Goal: Transaction & Acquisition: Purchase product/service

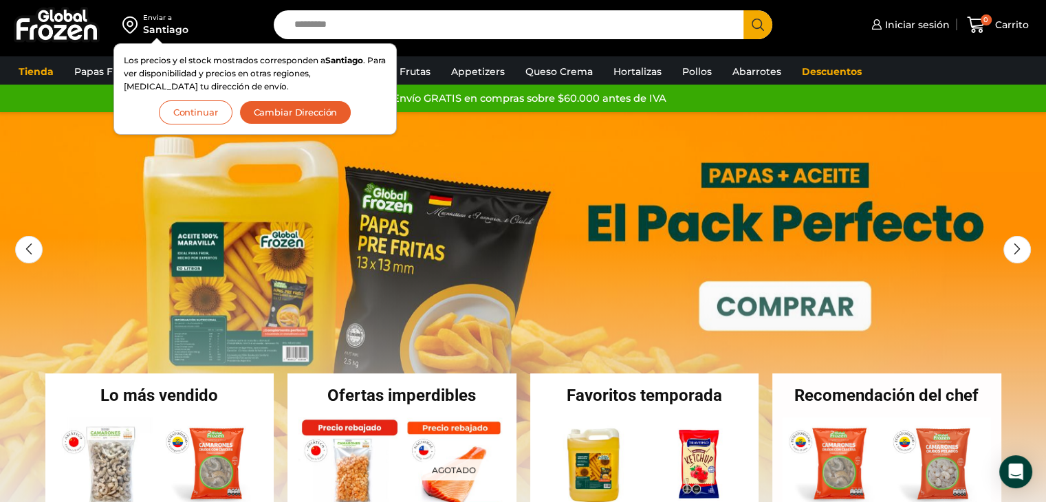
click at [278, 111] on button "Cambiar Dirección" at bounding box center [295, 112] width 113 height 24
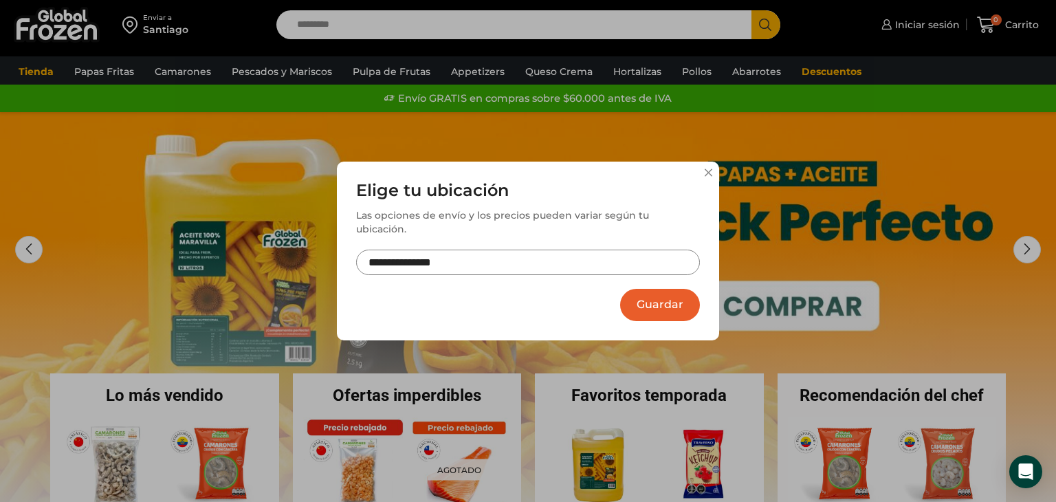
click at [450, 264] on input "**********" at bounding box center [528, 262] width 344 height 25
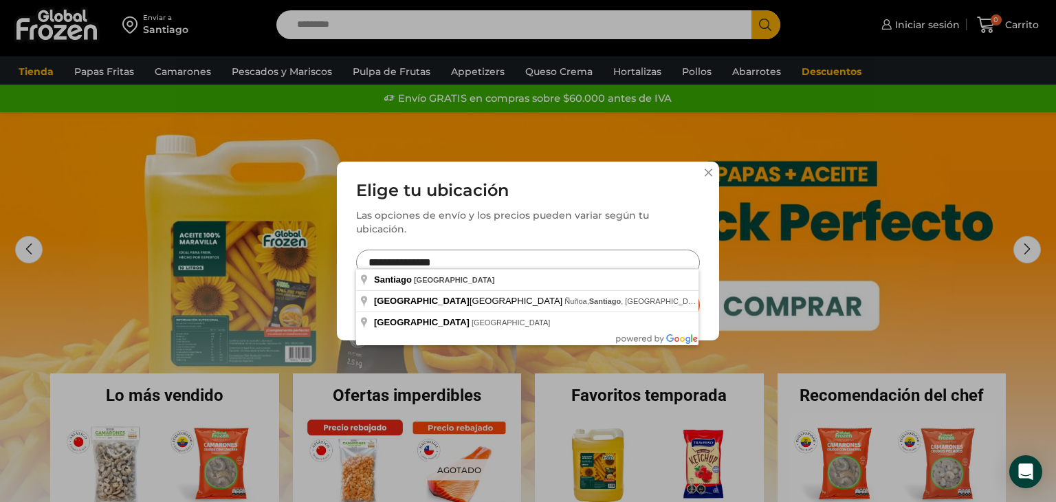
click at [450, 264] on input "**********" at bounding box center [528, 262] width 344 height 25
click at [437, 254] on input "**********" at bounding box center [528, 262] width 344 height 25
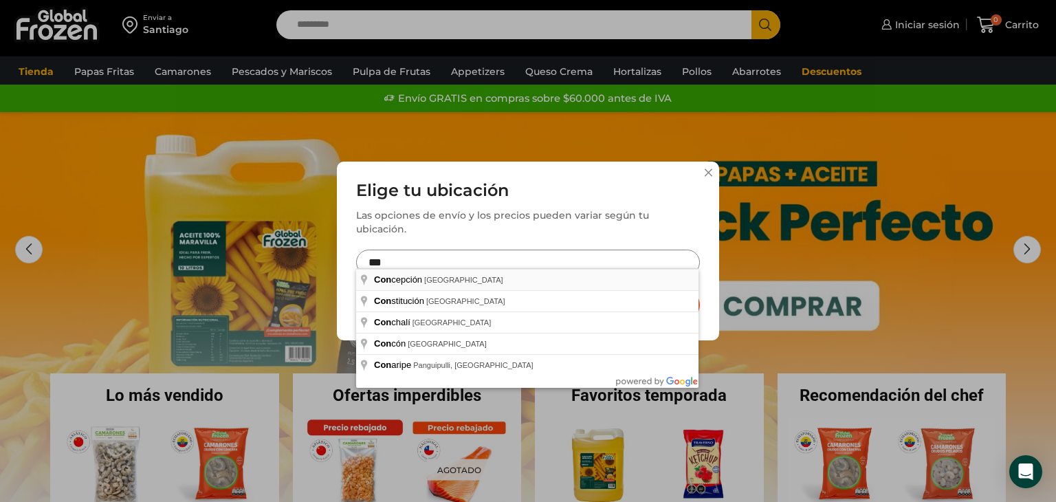
type input "**********"
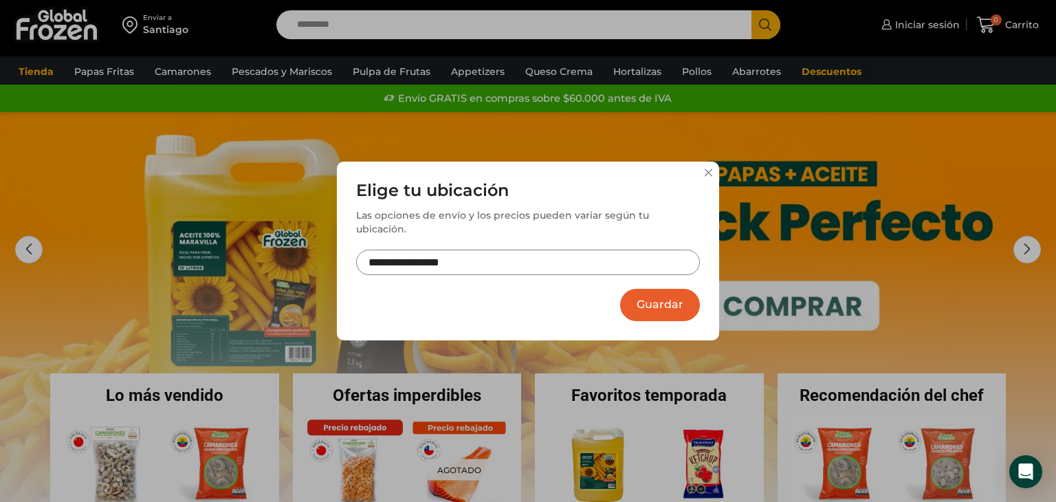
click at [644, 290] on button "Guardar" at bounding box center [660, 305] width 80 height 32
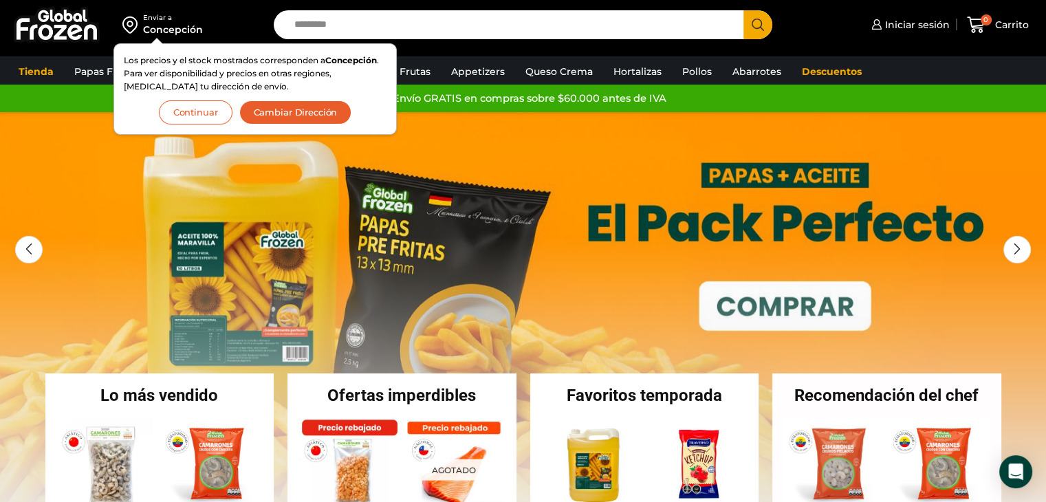
click at [207, 117] on button "Continuar" at bounding box center [196, 112] width 74 height 24
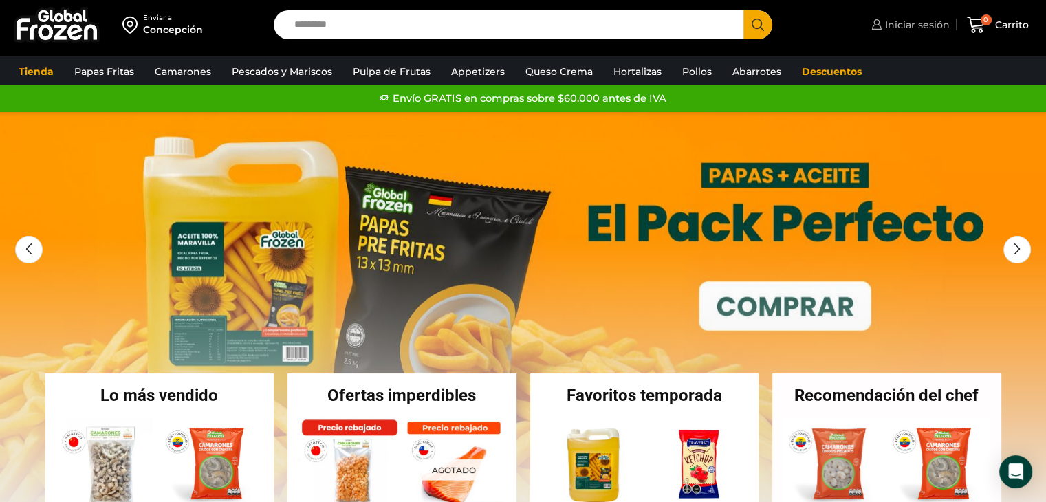
click at [917, 30] on span "Iniciar sesión" at bounding box center [916, 25] width 68 height 14
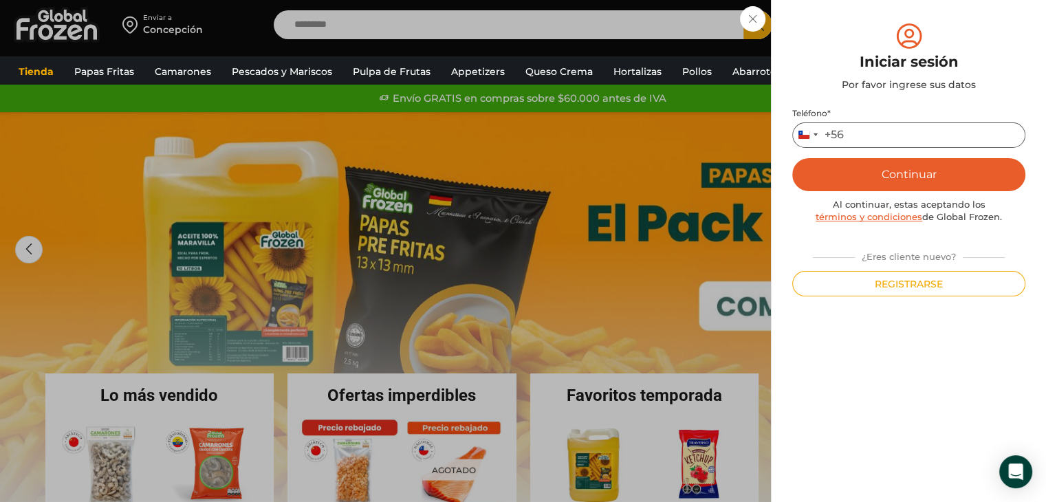
click at [905, 141] on input "Teléfono *" at bounding box center [908, 134] width 233 height 25
type input "*********"
click at [889, 175] on button "Continuar" at bounding box center [908, 174] width 233 height 33
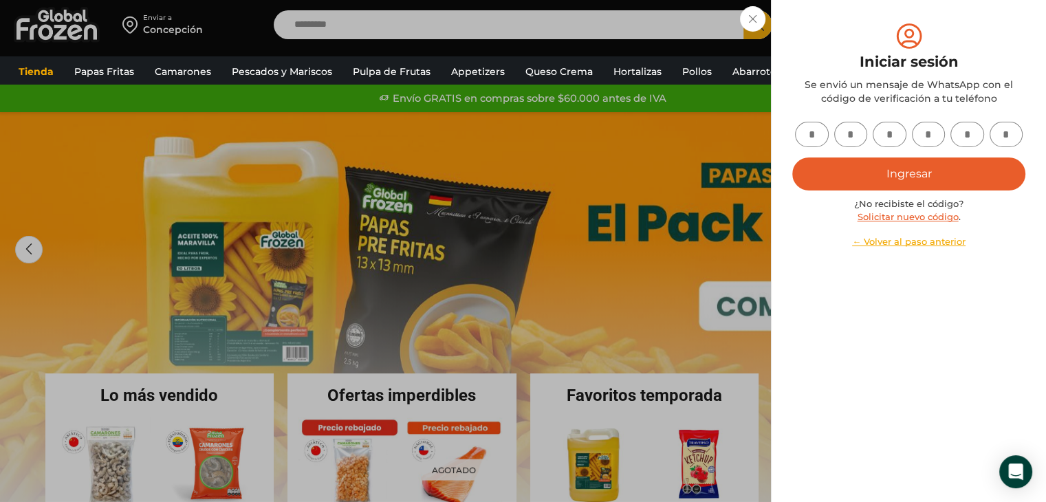
click at [814, 138] on input "text" at bounding box center [812, 134] width 34 height 25
type input "*"
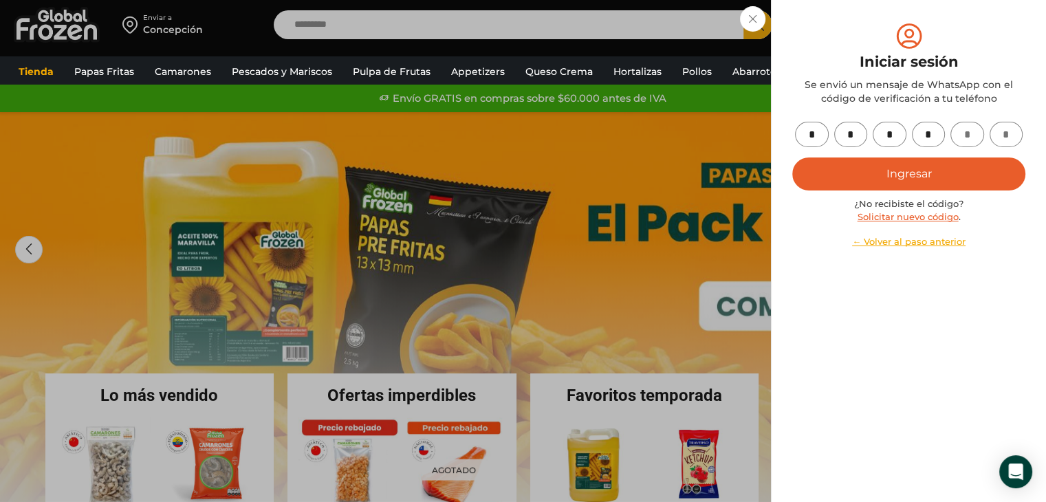
type input "*"
click at [830, 164] on button "Ingresar" at bounding box center [908, 173] width 233 height 33
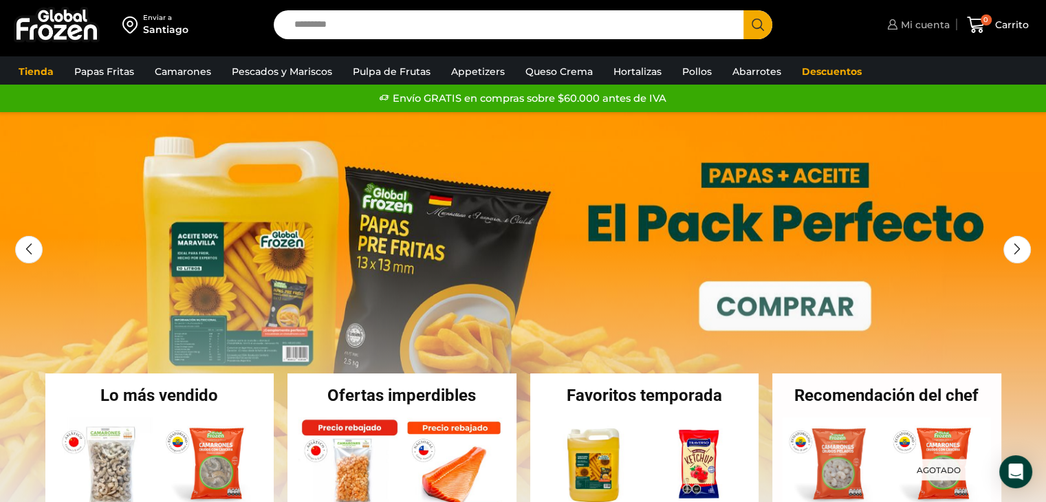
click at [929, 29] on span "Mi cuenta" at bounding box center [924, 25] width 52 height 14
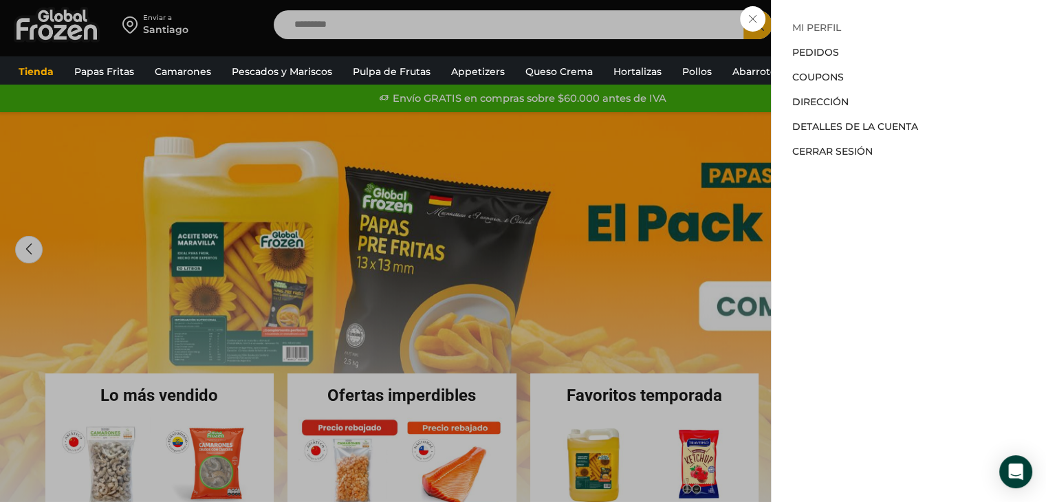
click at [811, 30] on link "Mi perfil" at bounding box center [816, 27] width 49 height 12
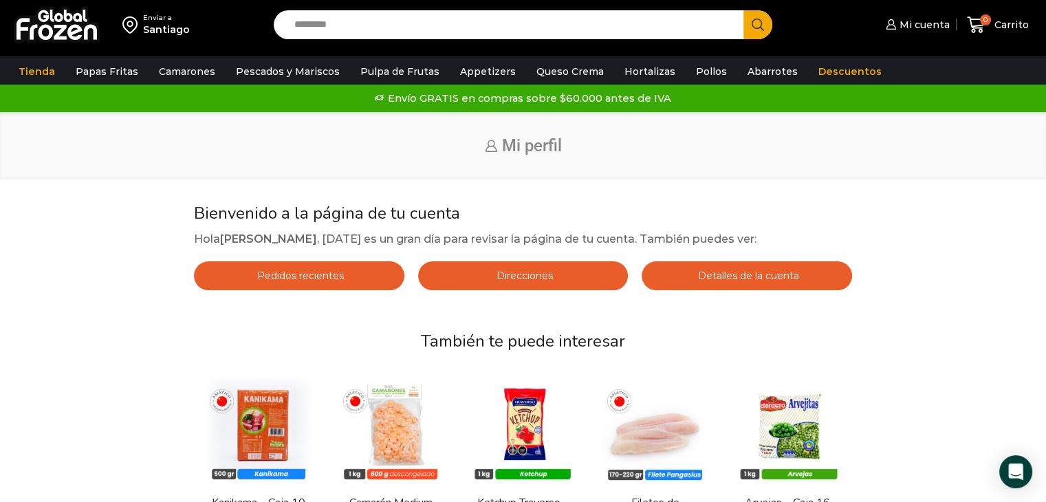
click at [476, 276] on link "Direcciones" at bounding box center [523, 275] width 210 height 29
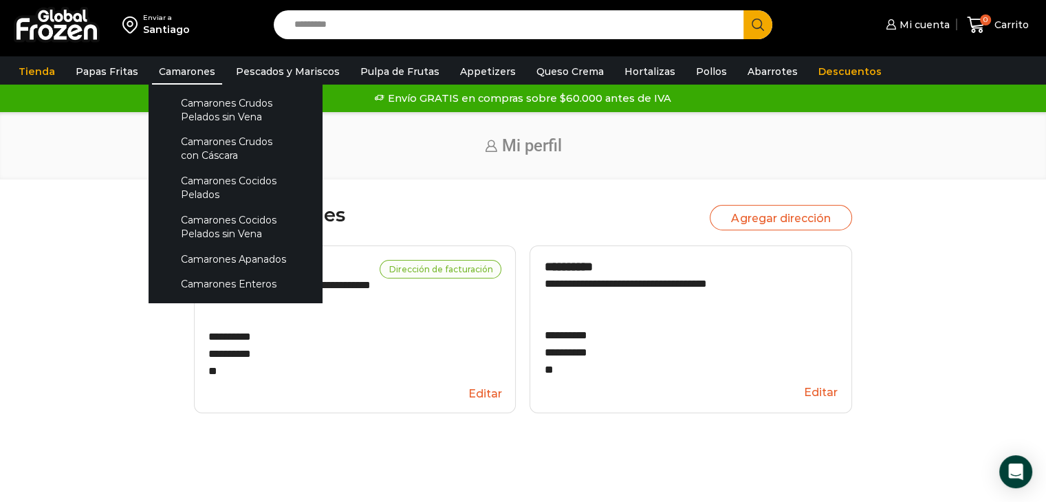
click at [180, 75] on link "Camarones" at bounding box center [187, 71] width 70 height 26
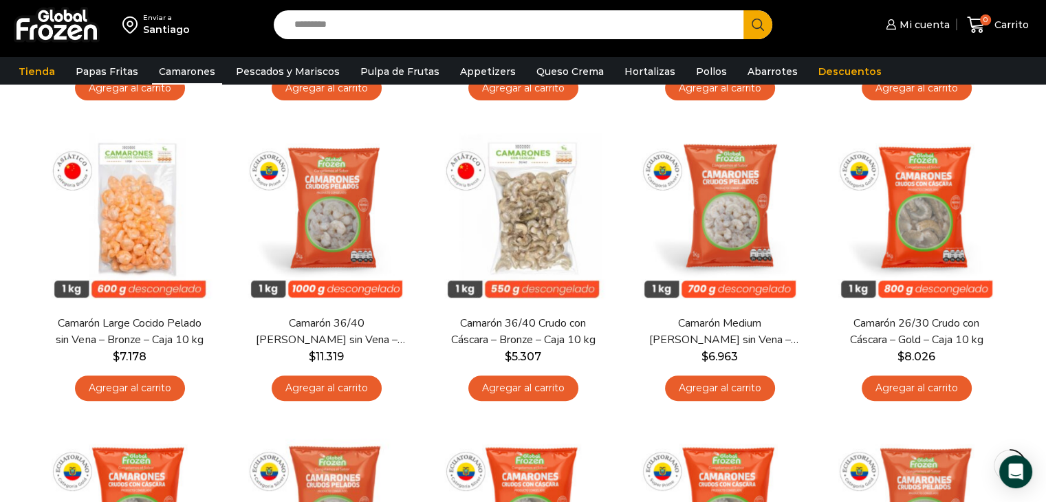
scroll to position [397, 0]
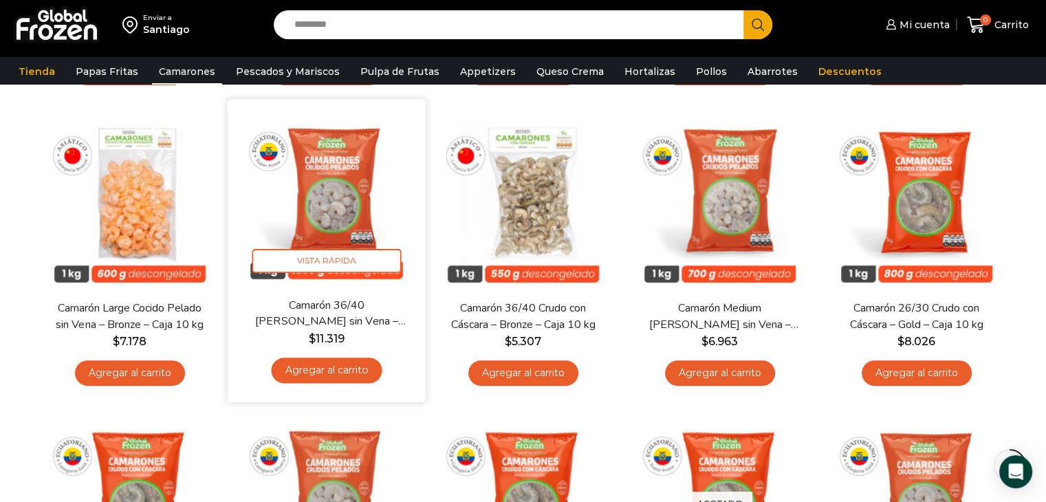
click at [339, 224] on img at bounding box center [326, 198] width 177 height 177
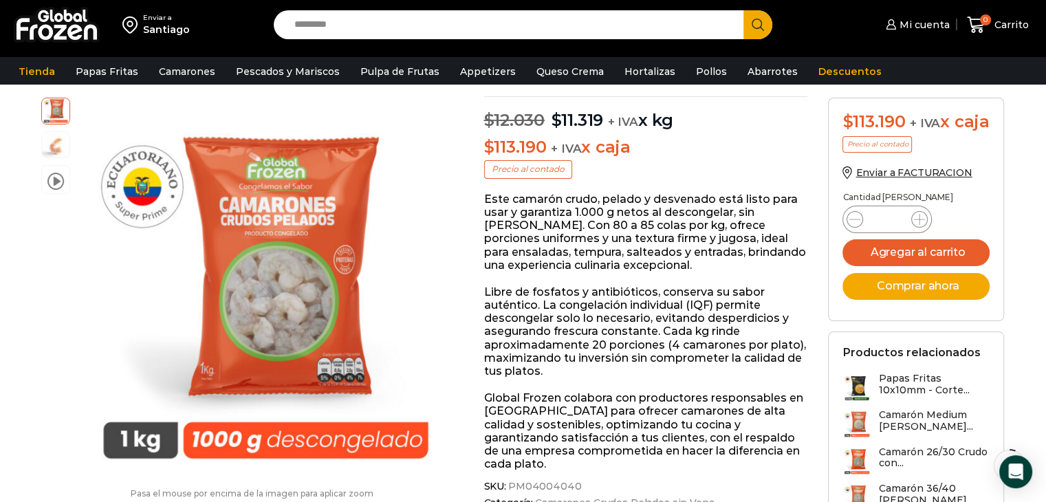
scroll to position [149, 0]
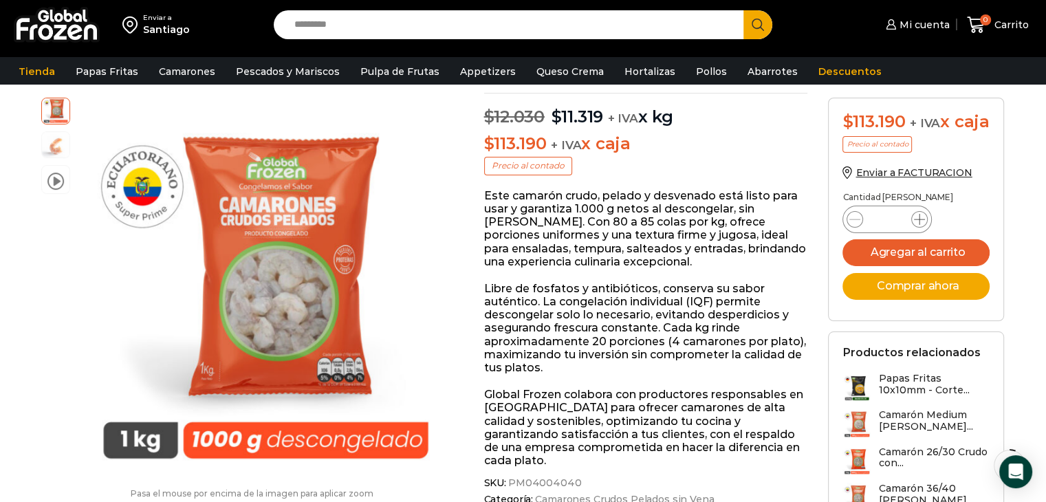
click at [924, 225] on icon at bounding box center [919, 219] width 11 height 11
type input "*"
click at [933, 266] on button "Agregar al carrito" at bounding box center [915, 252] width 147 height 27
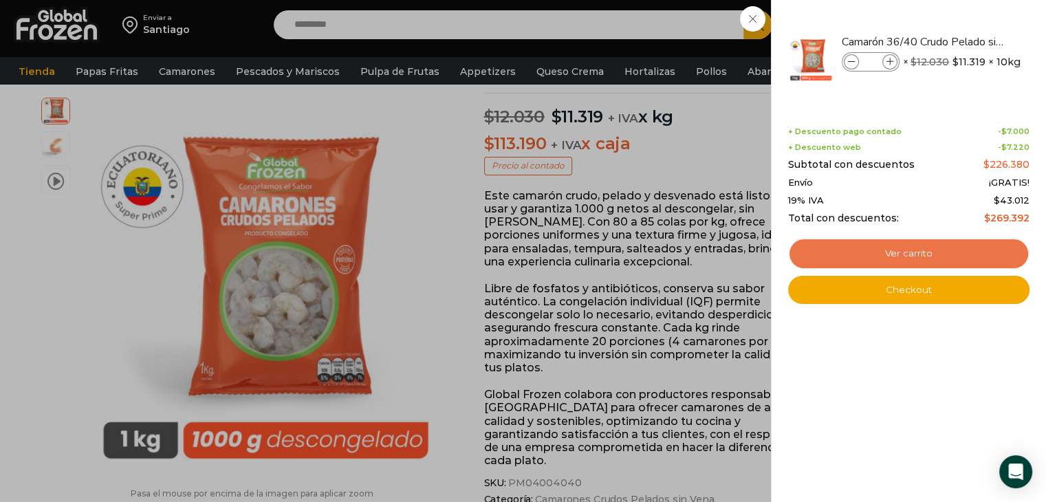
click at [820, 254] on link "Ver carrito" at bounding box center [908, 254] width 241 height 32
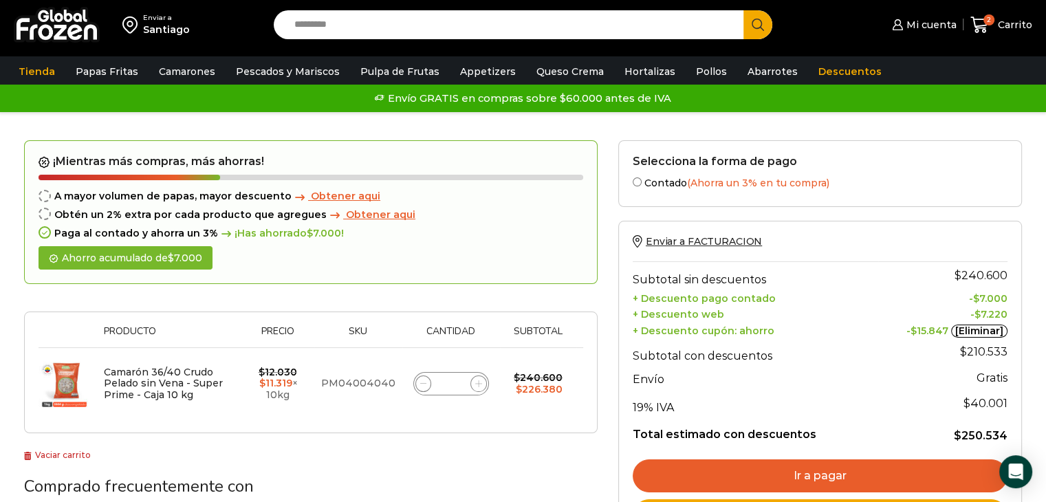
click at [345, 196] on span "Obtener aqui" at bounding box center [345, 196] width 69 height 12
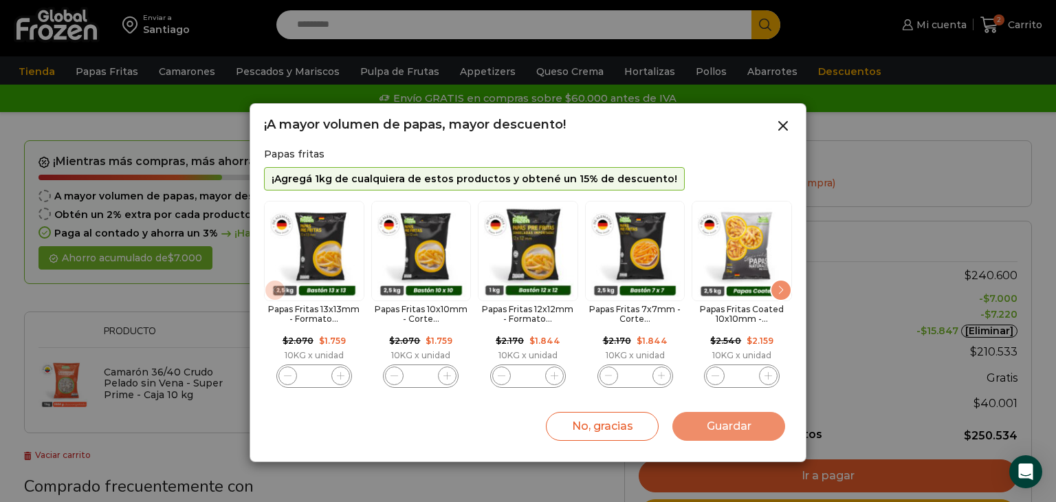
click at [451, 378] on icon "2 / 8" at bounding box center [448, 376] width 8 height 8
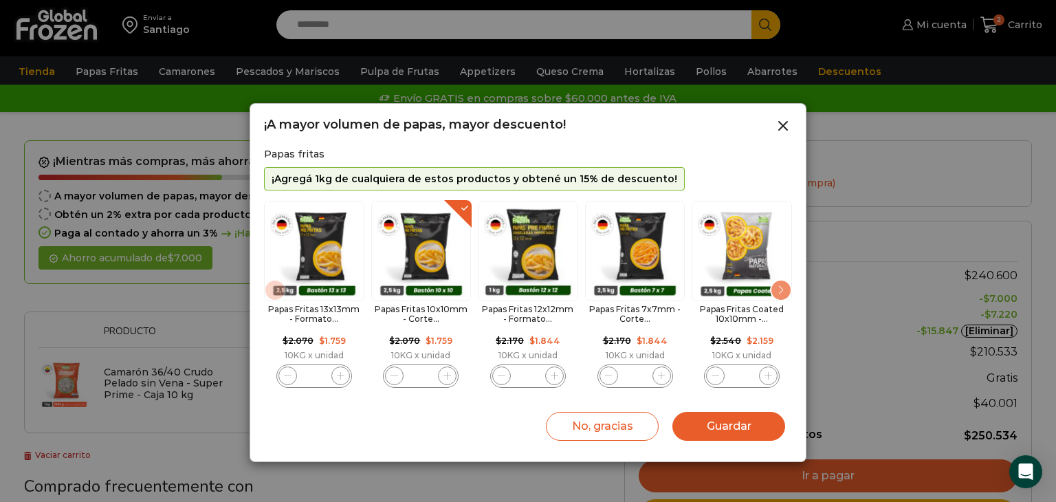
click at [451, 378] on icon "2 / 8" at bounding box center [448, 376] width 8 height 8
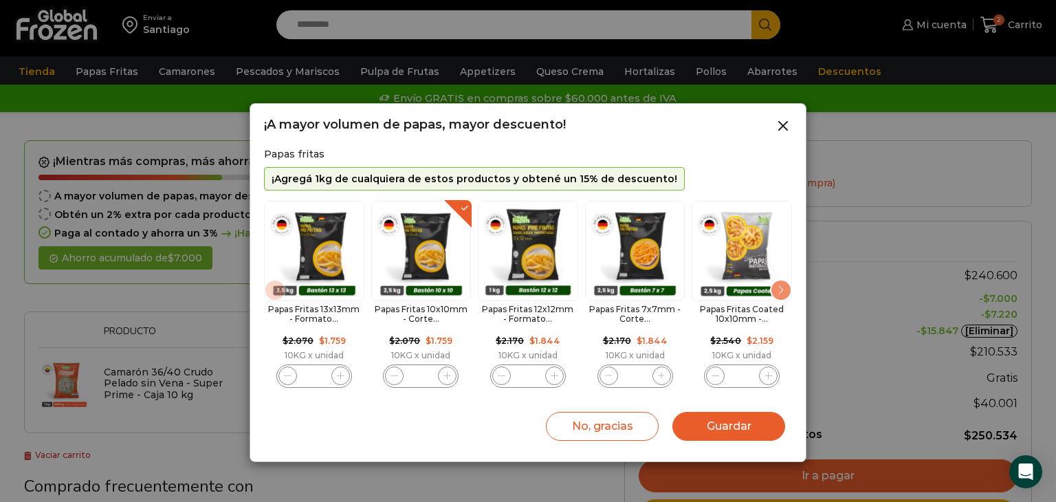
click at [451, 378] on icon "2 / 8" at bounding box center [448, 376] width 8 height 8
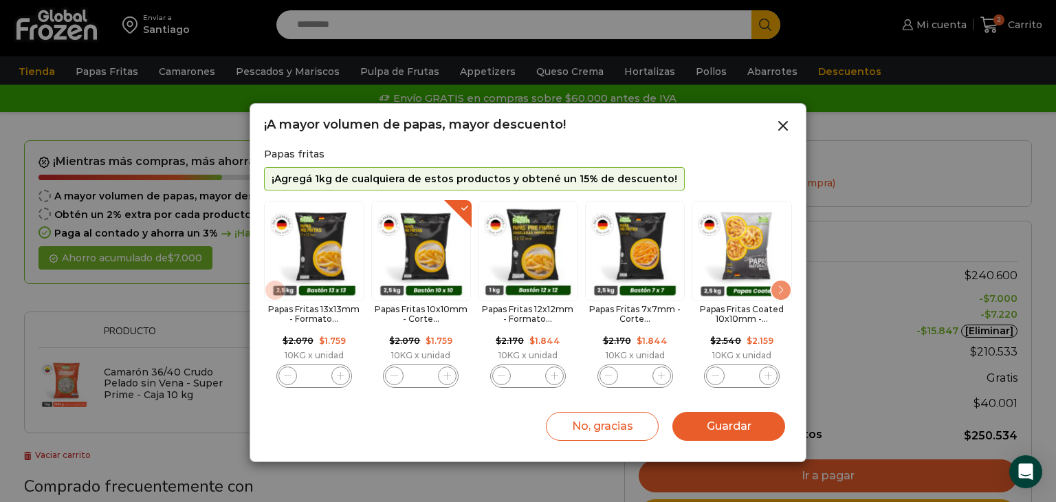
click at [451, 378] on icon "2 / 8" at bounding box center [448, 376] width 8 height 8
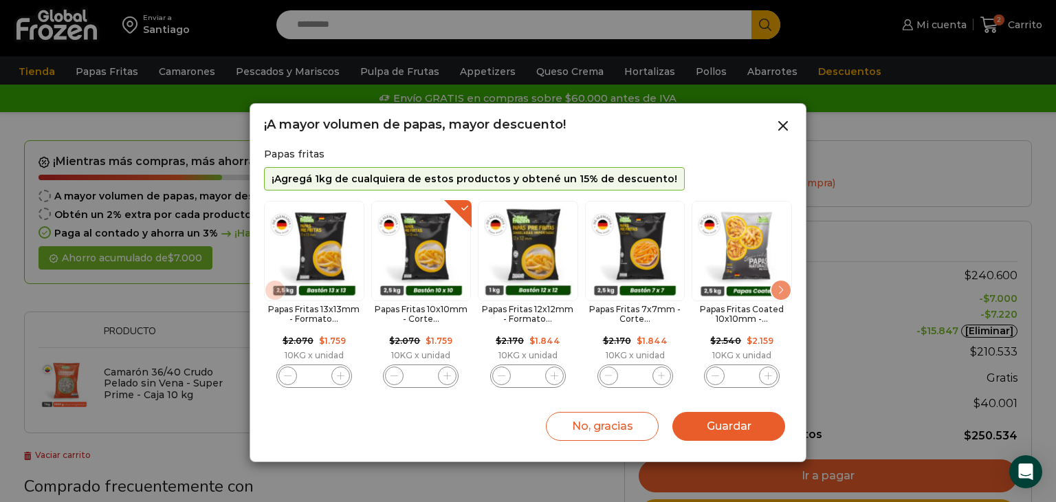
click at [451, 378] on icon "2 / 8" at bounding box center [448, 376] width 8 height 8
type input "**"
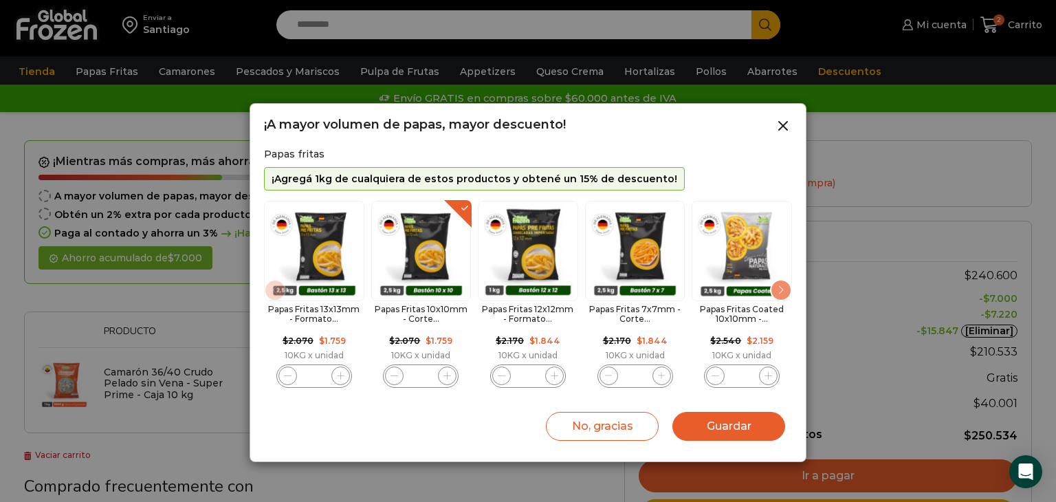
click at [712, 424] on button "Guardar" at bounding box center [729, 426] width 113 height 29
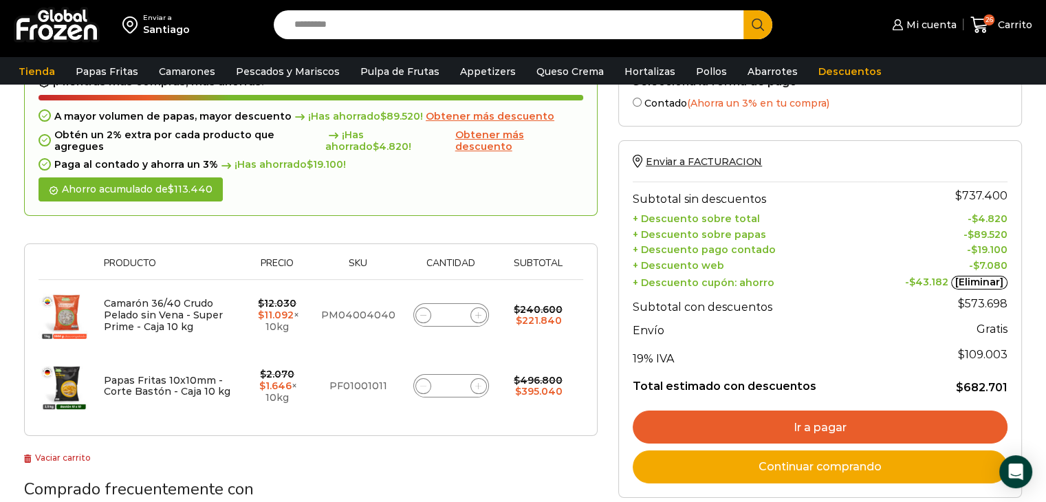
scroll to position [133, 0]
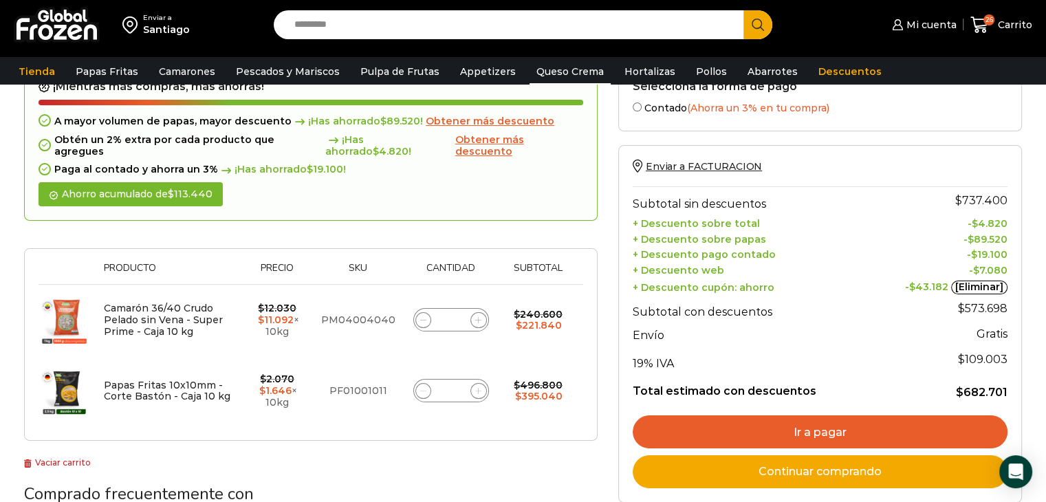
click at [542, 74] on link "Queso Crema" at bounding box center [570, 71] width 81 height 26
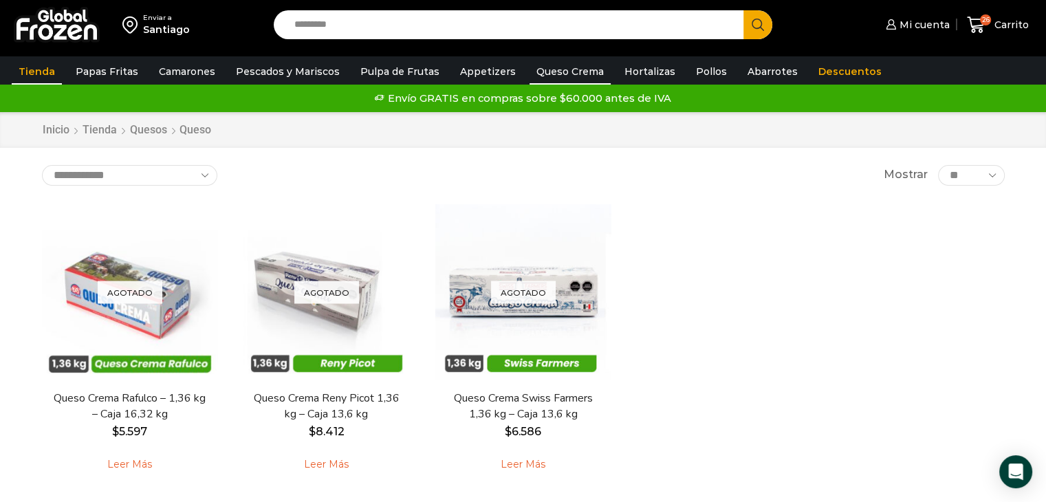
click at [41, 74] on link "Tienda" at bounding box center [37, 71] width 50 height 26
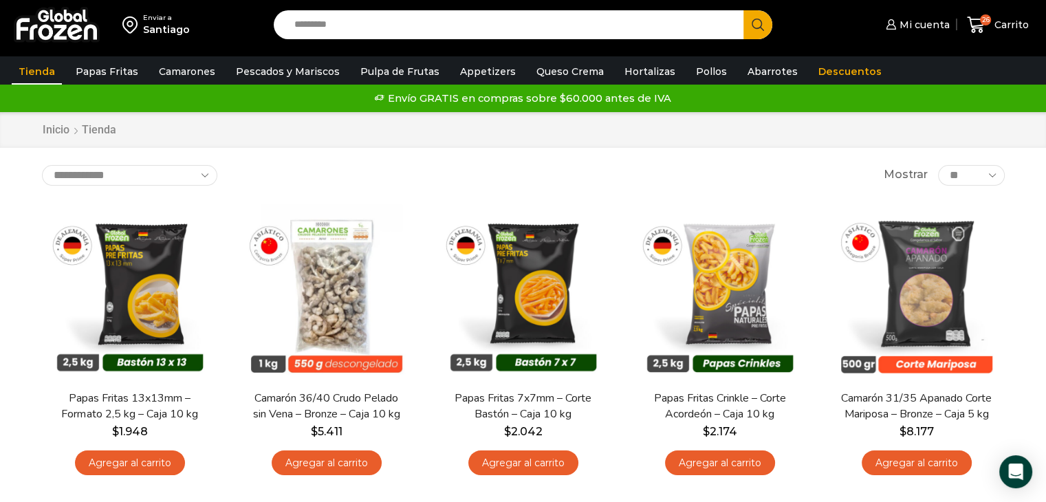
click at [167, 23] on div "Santiago" at bounding box center [166, 30] width 47 height 14
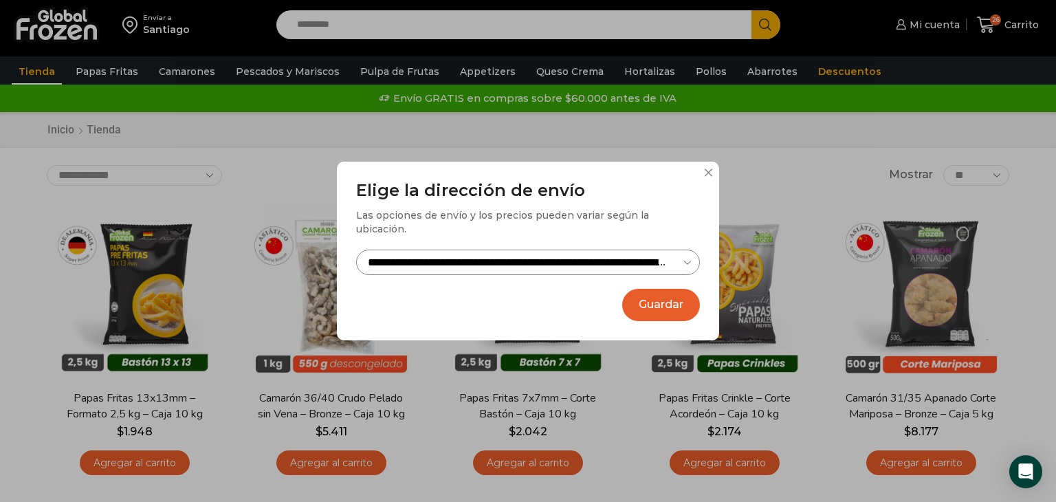
click at [707, 177] on button at bounding box center [708, 172] width 8 height 8
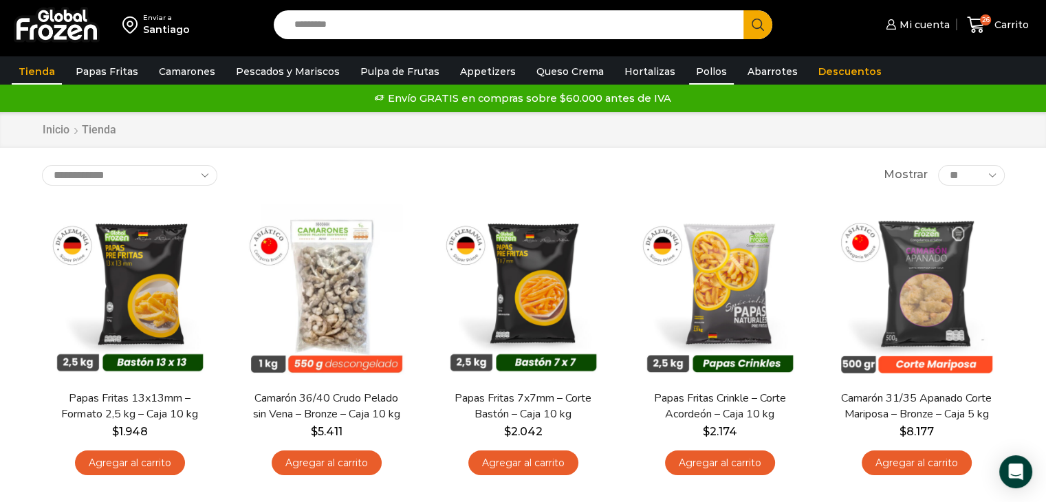
click at [689, 78] on link "Pollos" at bounding box center [711, 71] width 45 height 26
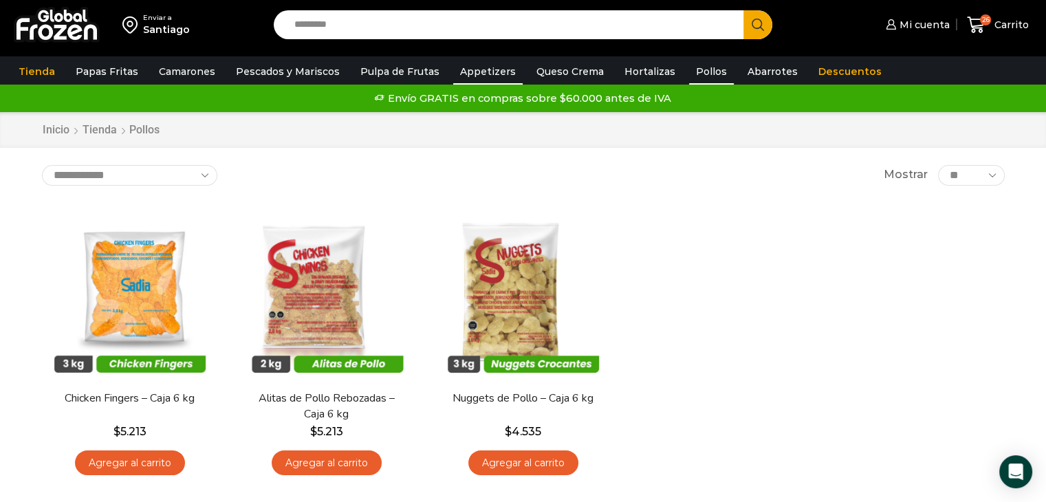
click at [485, 74] on link "Appetizers" at bounding box center [487, 71] width 69 height 26
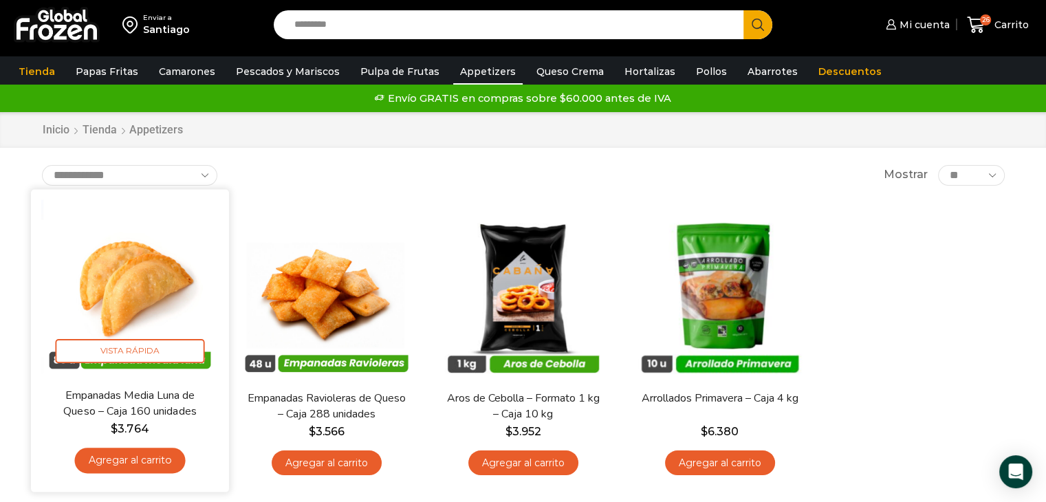
click at [168, 455] on link "Agregar al carrito" at bounding box center [129, 460] width 111 height 25
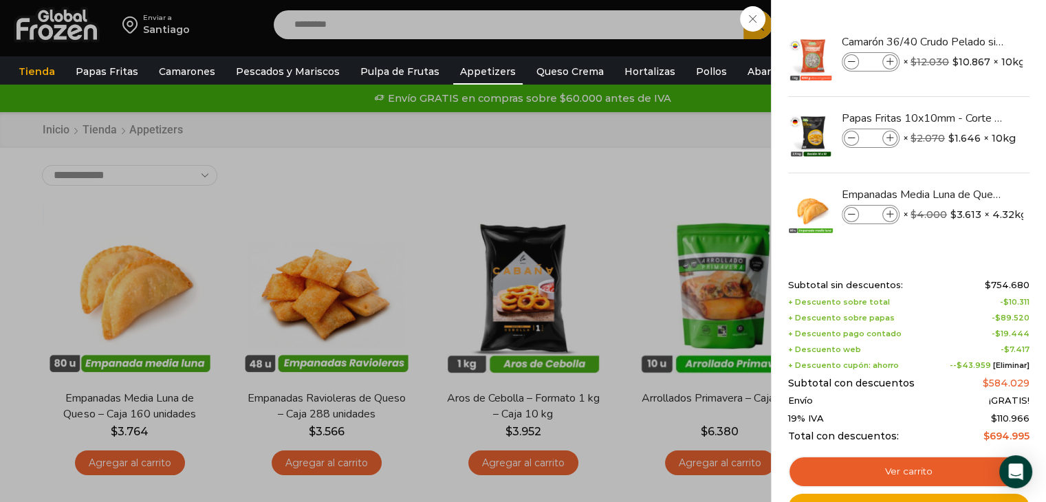
click at [964, 41] on div "27 [GEOGRAPHIC_DATA] 27 27 Shopping Cart *" at bounding box center [998, 25] width 69 height 32
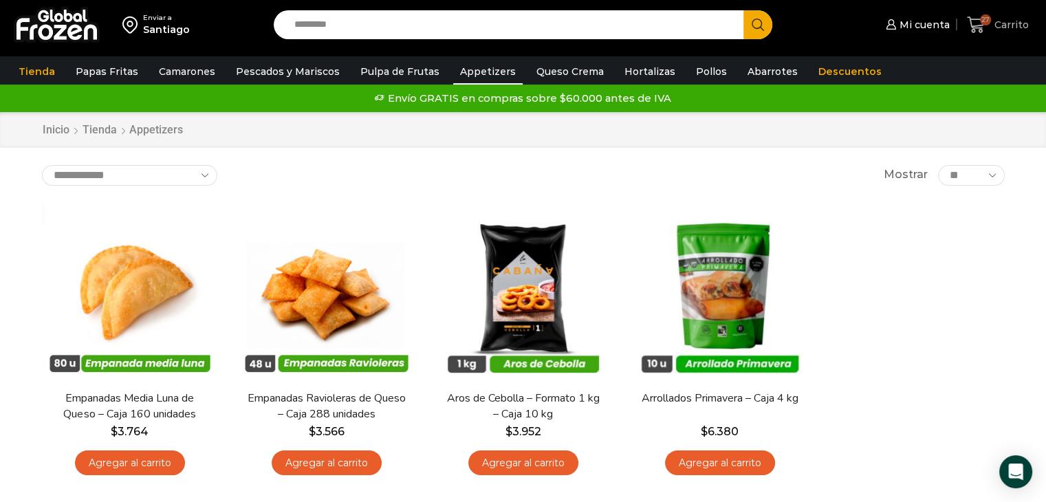
click at [982, 32] on icon at bounding box center [976, 25] width 18 height 17
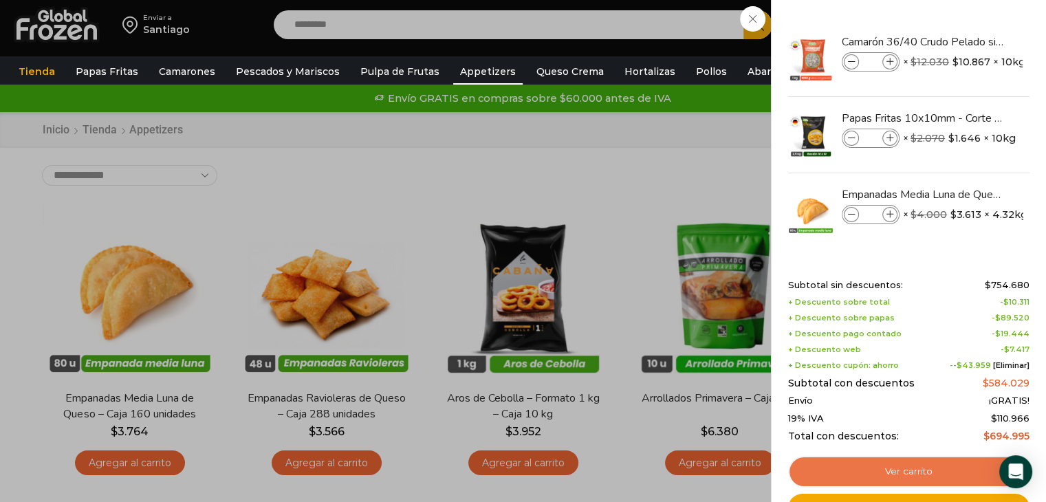
click at [897, 466] on link "Ver carrito" at bounding box center [908, 472] width 241 height 32
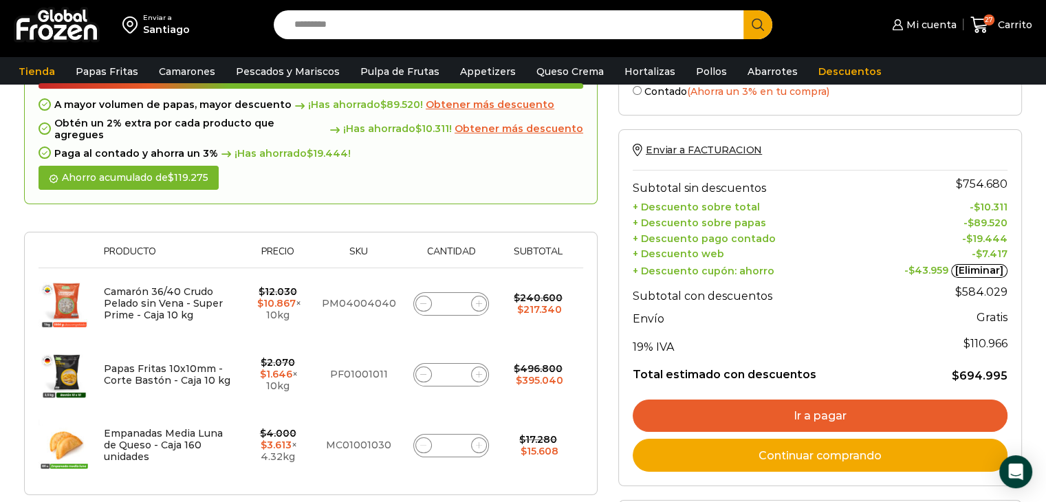
scroll to position [100, 0]
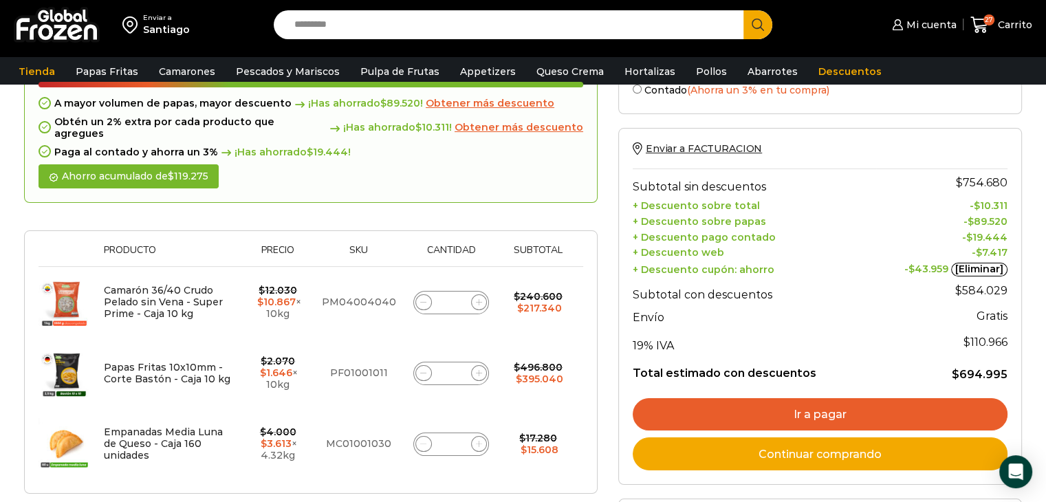
click at [476, 441] on icon at bounding box center [479, 444] width 6 height 6
type input "*"
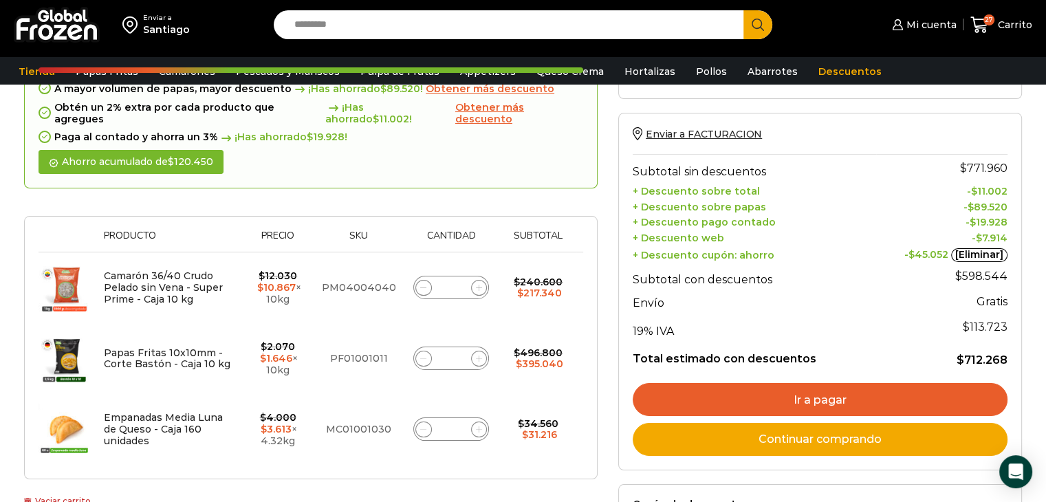
scroll to position [170, 0]
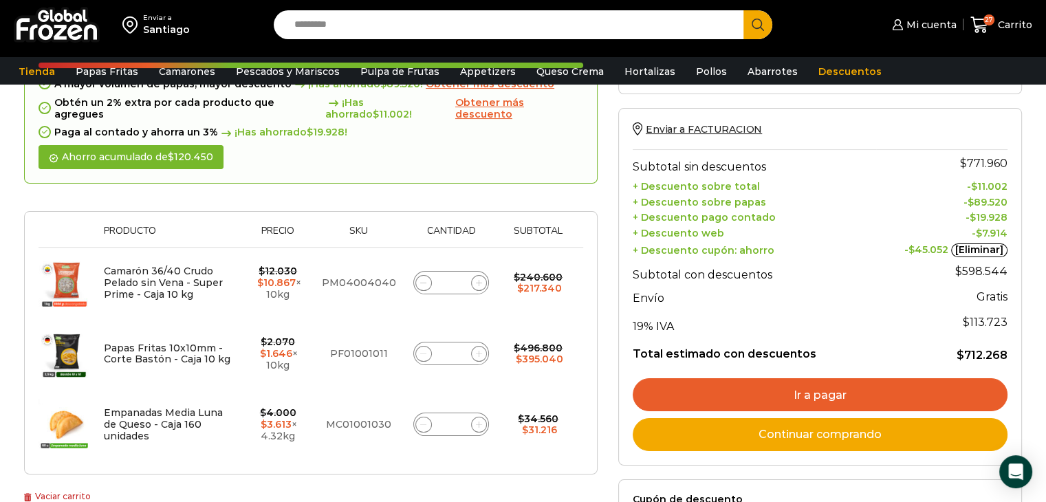
click at [477, 280] on icon at bounding box center [479, 283] width 6 height 6
type input "*"
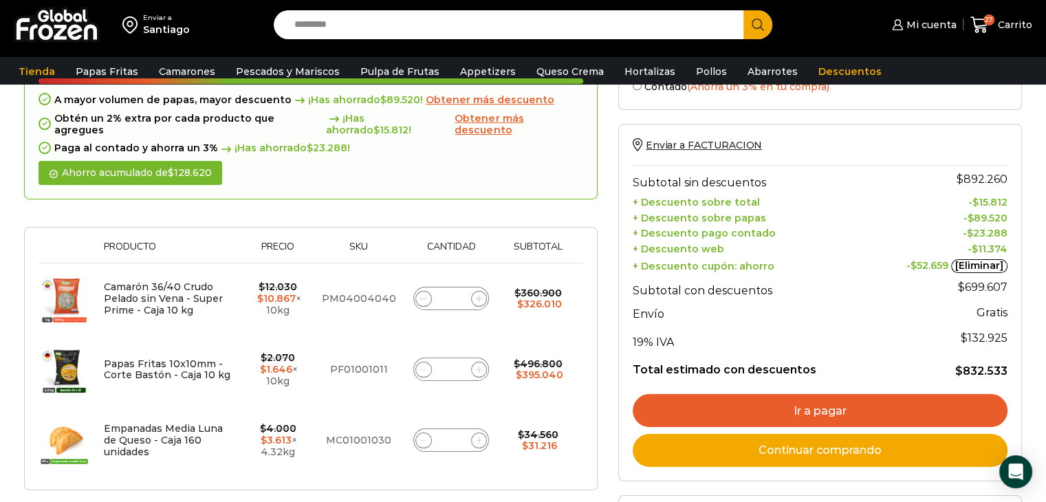
scroll to position [158, 0]
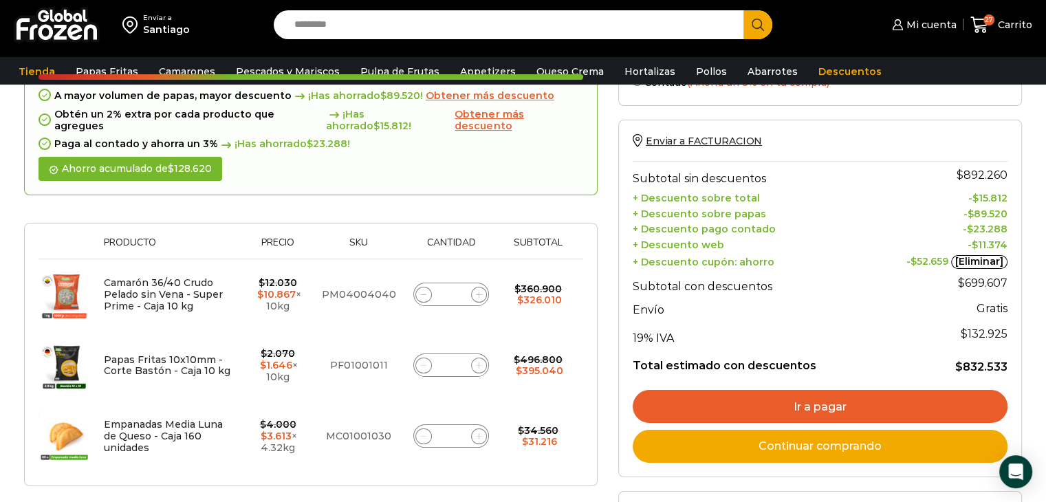
click at [442, 356] on input "**" at bounding box center [451, 365] width 19 height 19
click at [446, 356] on input "**" at bounding box center [451, 365] width 19 height 19
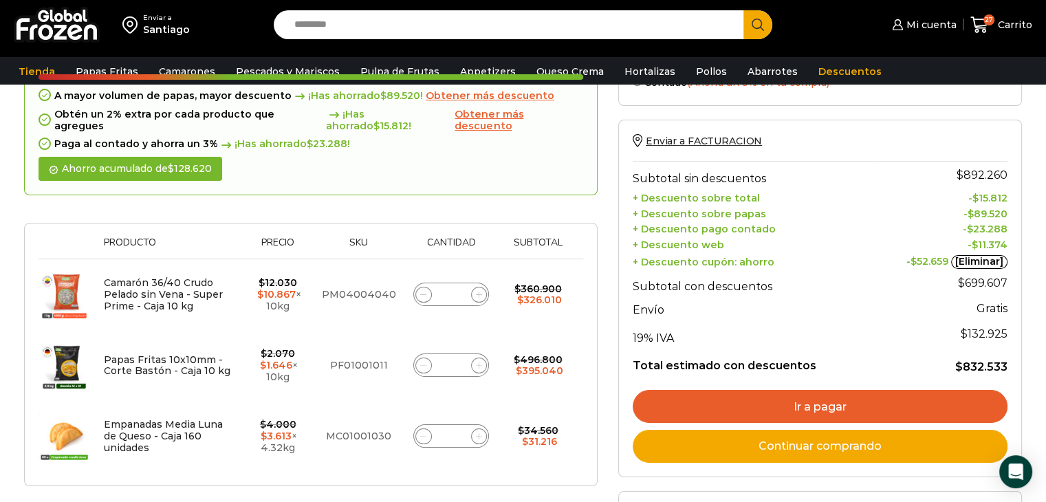
click at [446, 356] on input "**" at bounding box center [451, 365] width 19 height 19
click at [422, 358] on span at bounding box center [423, 366] width 17 height 17
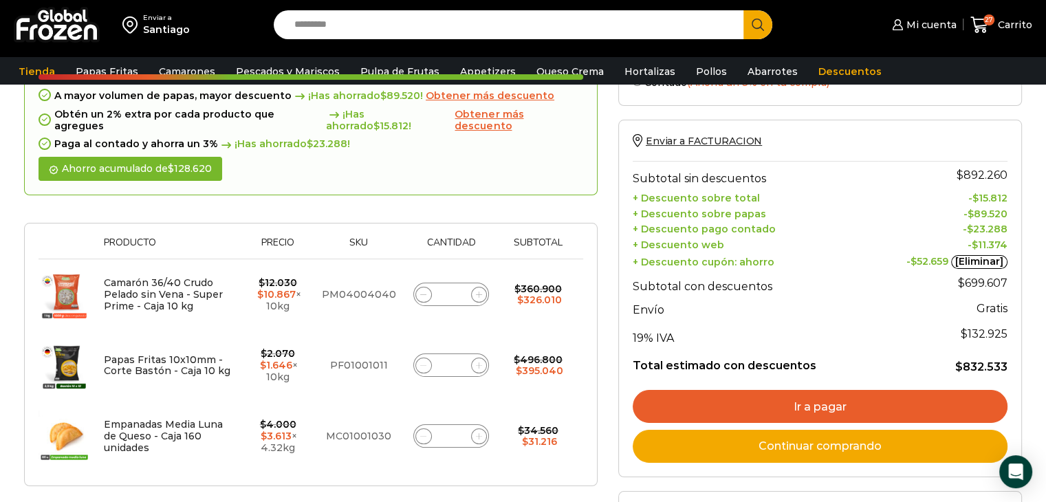
click at [422, 358] on span at bounding box center [423, 366] width 17 height 17
type input "**"
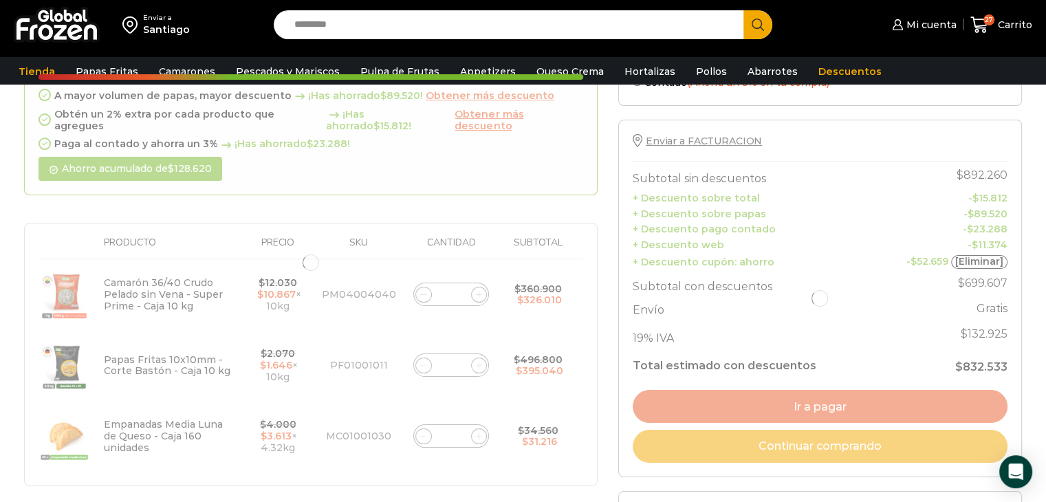
click at [422, 356] on div at bounding box center [311, 263] width 574 height 446
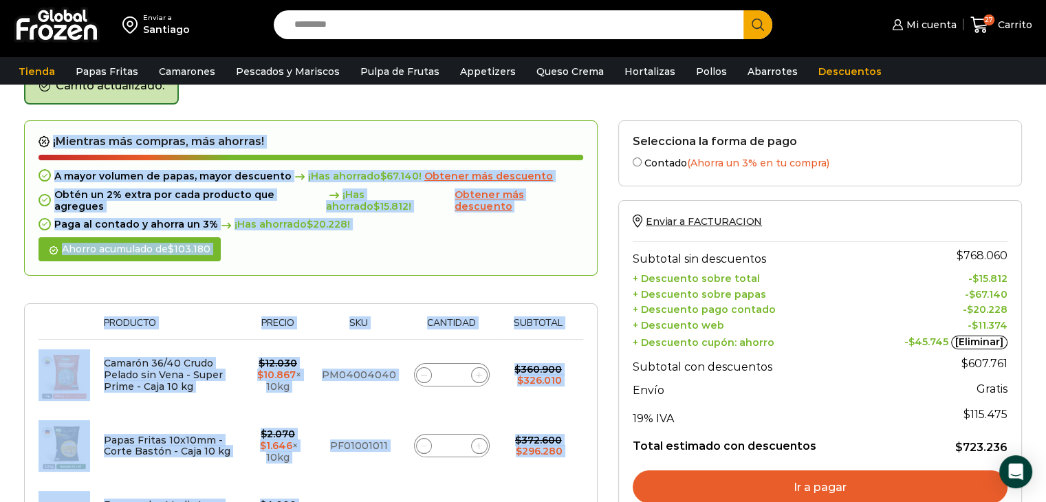
scroll to position [77, 0]
click at [421, 444] on icon at bounding box center [424, 447] width 6 height 6
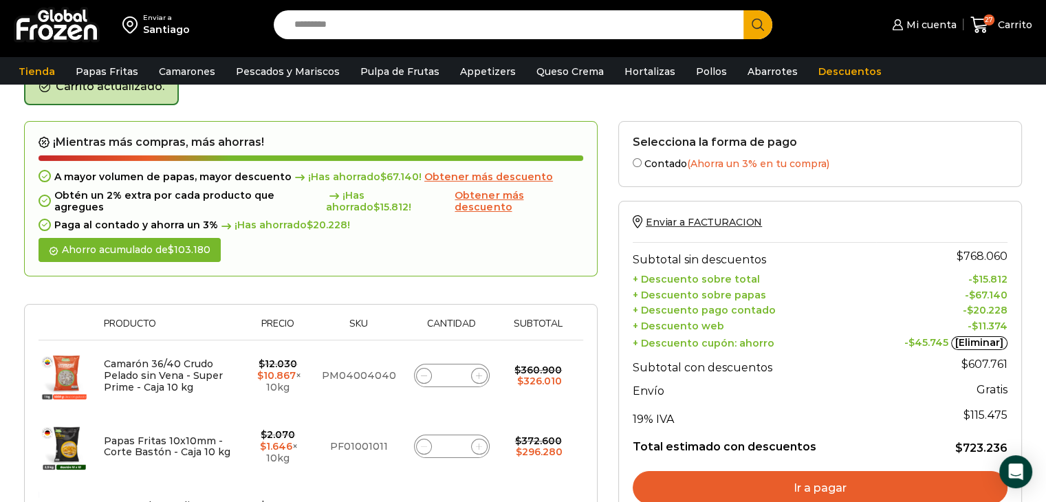
click at [421, 444] on icon at bounding box center [424, 447] width 6 height 6
type input "**"
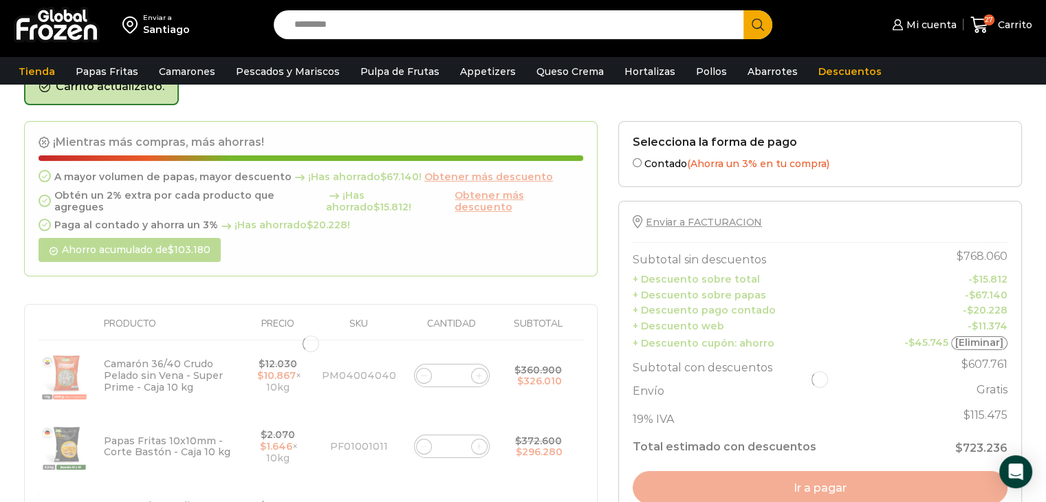
click at [420, 431] on div at bounding box center [311, 344] width 574 height 446
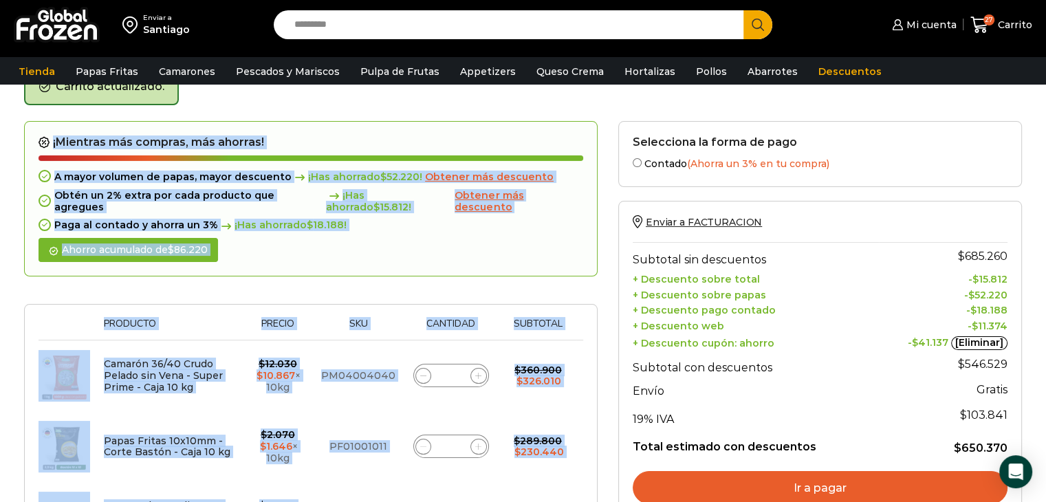
click at [420, 444] on icon at bounding box center [423, 447] width 6 height 6
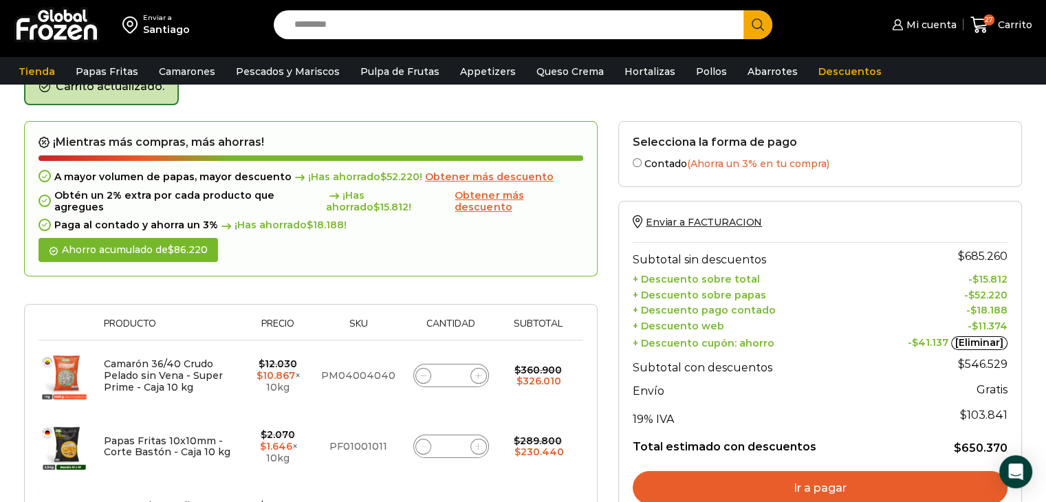
click at [420, 444] on icon at bounding box center [423, 447] width 6 height 6
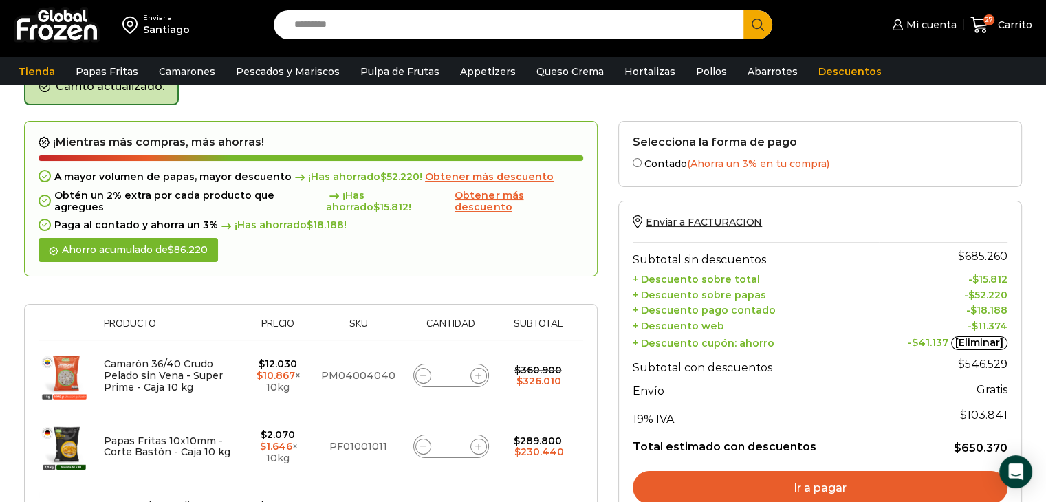
click at [420, 444] on icon at bounding box center [423, 447] width 6 height 6
type input "*"
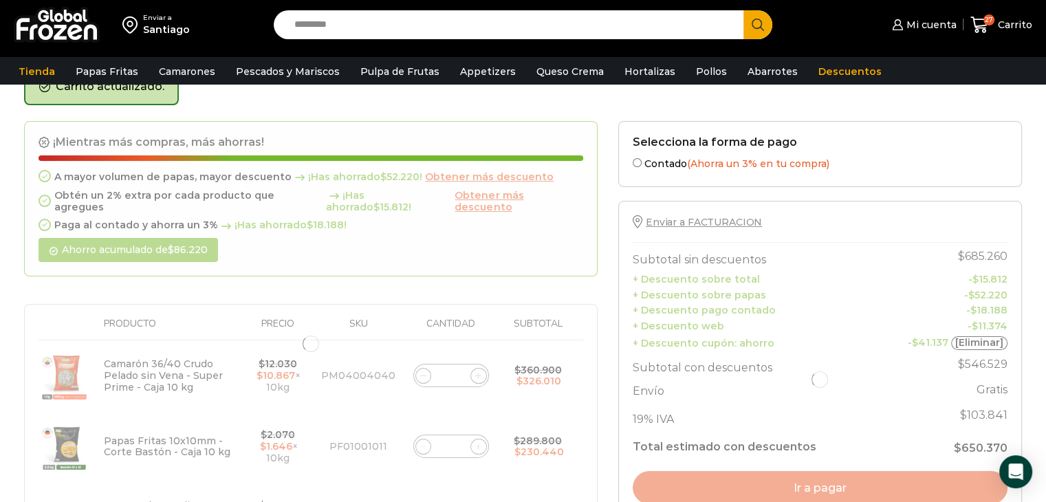
click at [420, 434] on div at bounding box center [311, 344] width 574 height 446
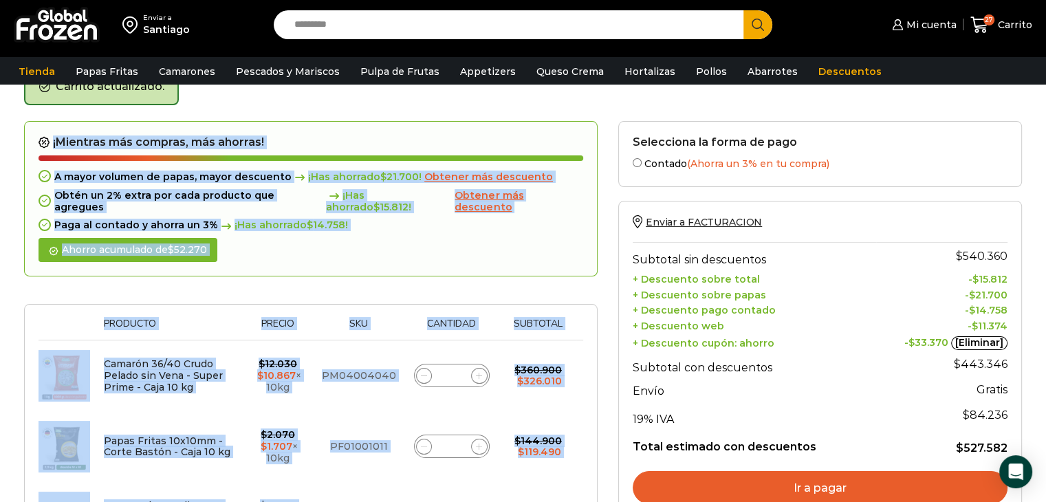
click at [421, 444] on icon at bounding box center [424, 447] width 6 height 6
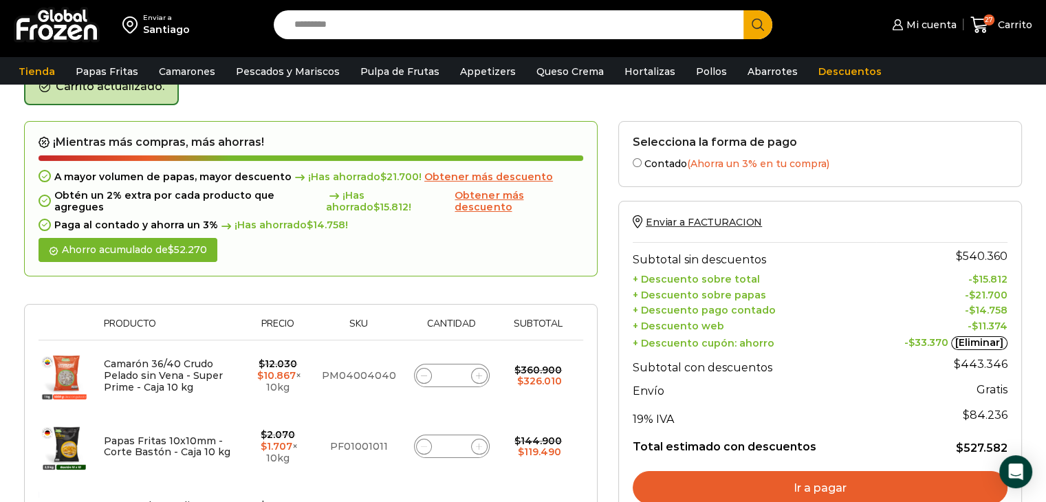
click at [421, 444] on icon at bounding box center [424, 447] width 6 height 6
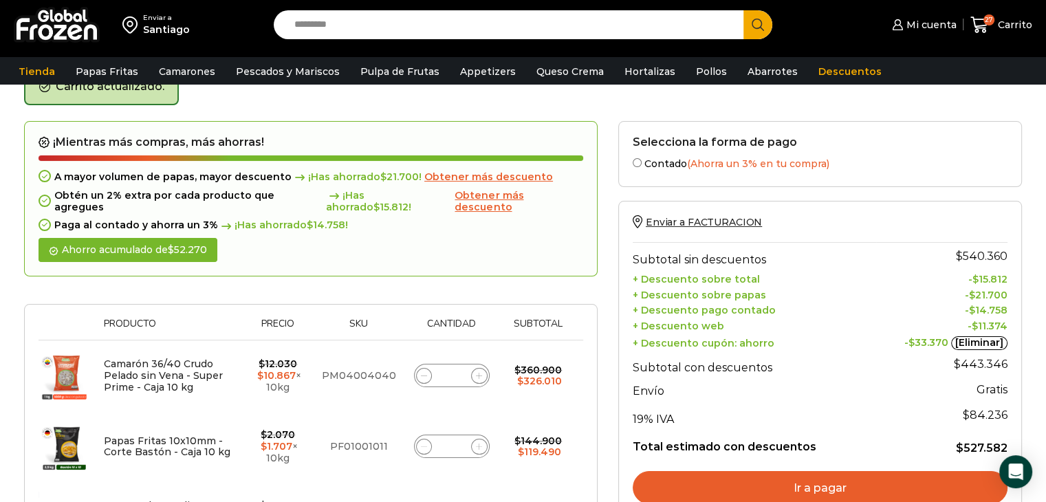
type input "*"
click at [421, 444] on icon at bounding box center [424, 447] width 6 height 6
type input "*"
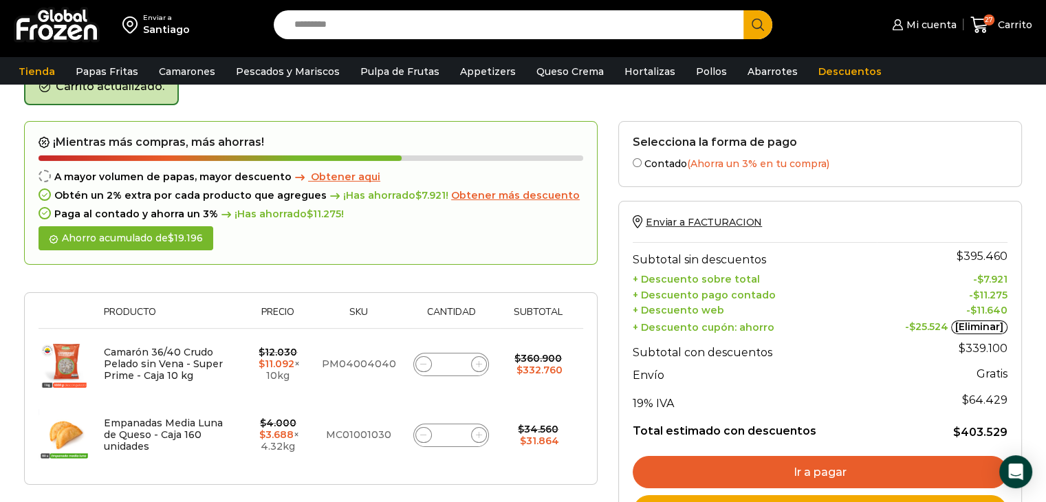
click at [420, 434] on icon at bounding box center [423, 435] width 6 height 6
type input "*"
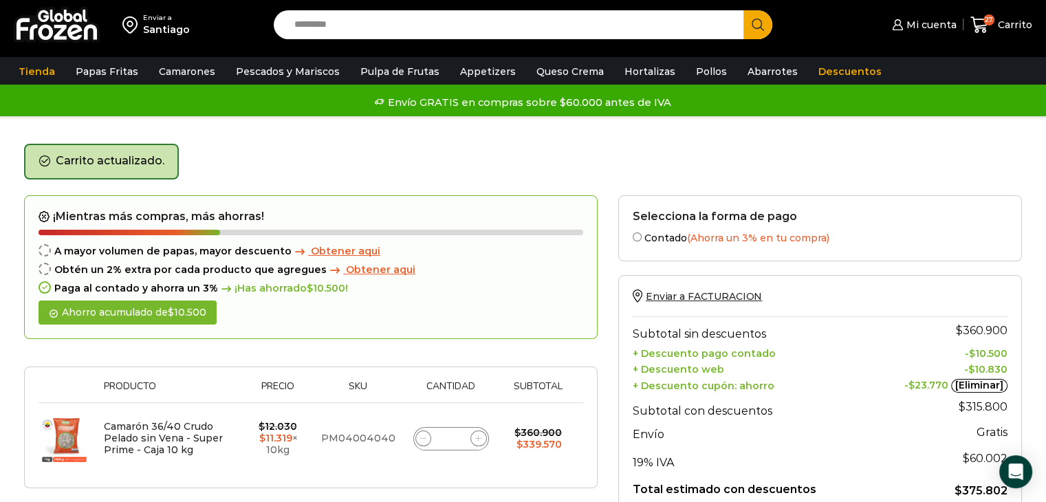
scroll to position [0, 0]
